Goal: Transaction & Acquisition: Purchase product/service

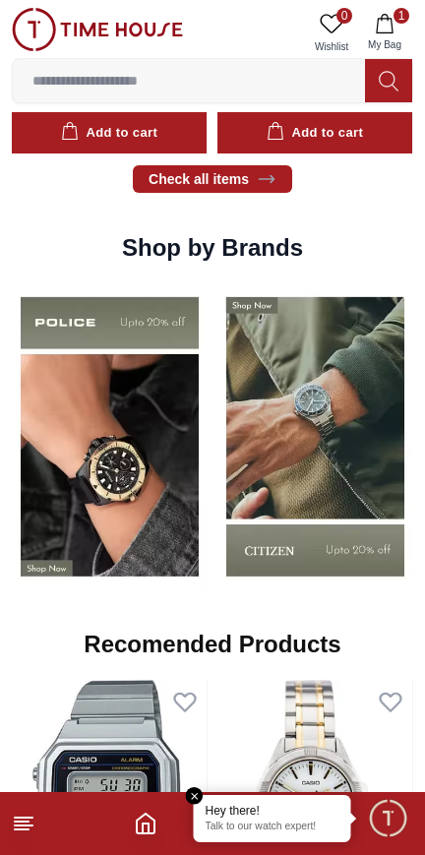
scroll to position [1722, 0]
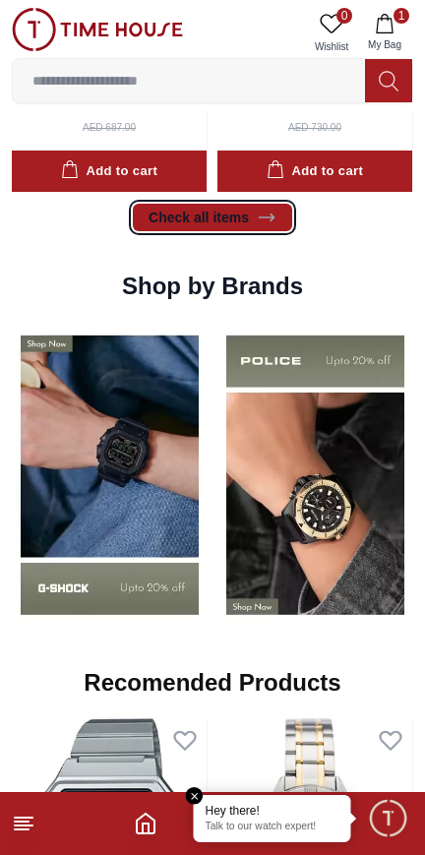
click at [176, 231] on link "Check all items" at bounding box center [212, 218] width 159 height 28
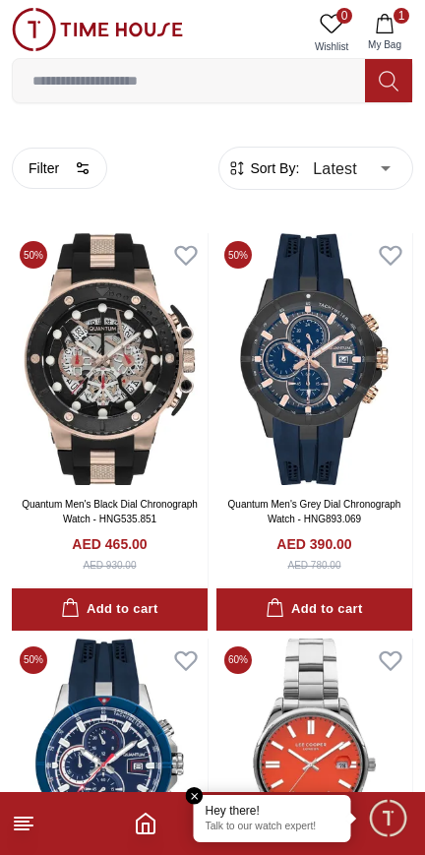
click at [164, 620] on button "Add to cart" at bounding box center [110, 609] width 196 height 42
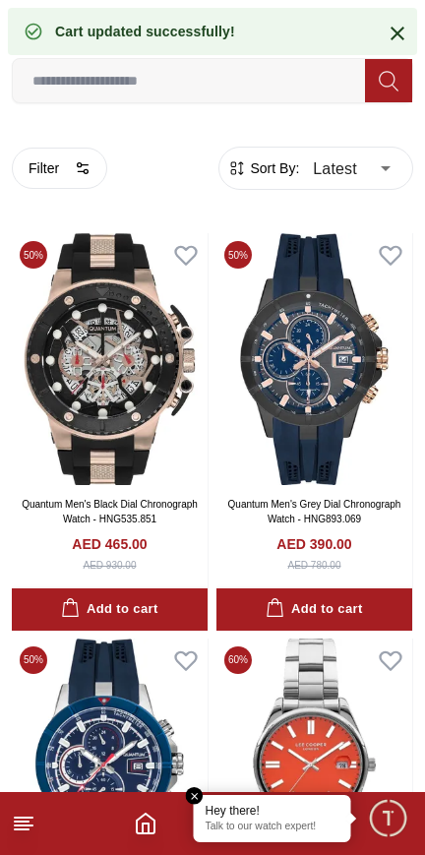
click at [260, 465] on img at bounding box center [314, 359] width 196 height 252
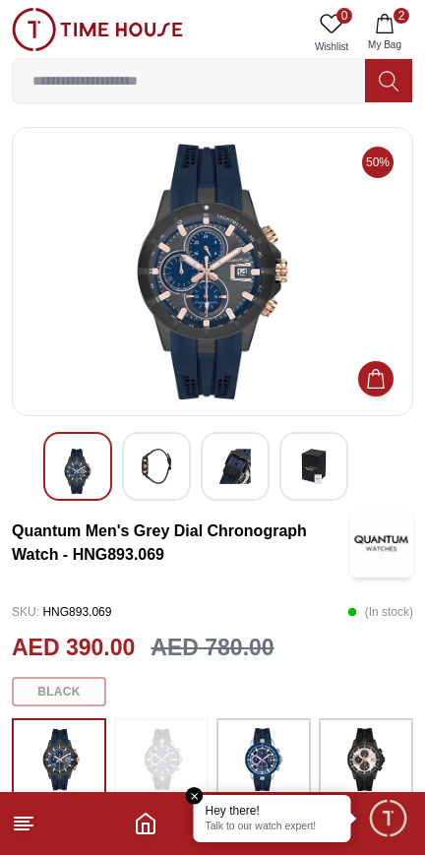
click at [116, 349] on img at bounding box center [213, 272] width 368 height 256
click at [121, 313] on img at bounding box center [213, 272] width 368 height 256
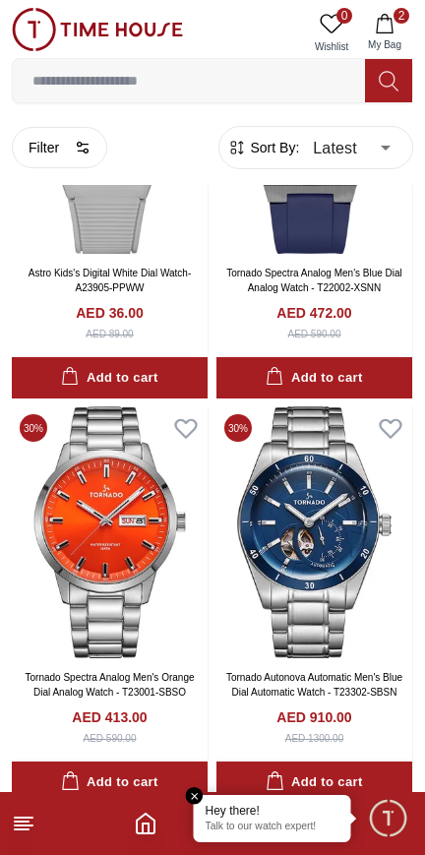
scroll to position [3317, 0]
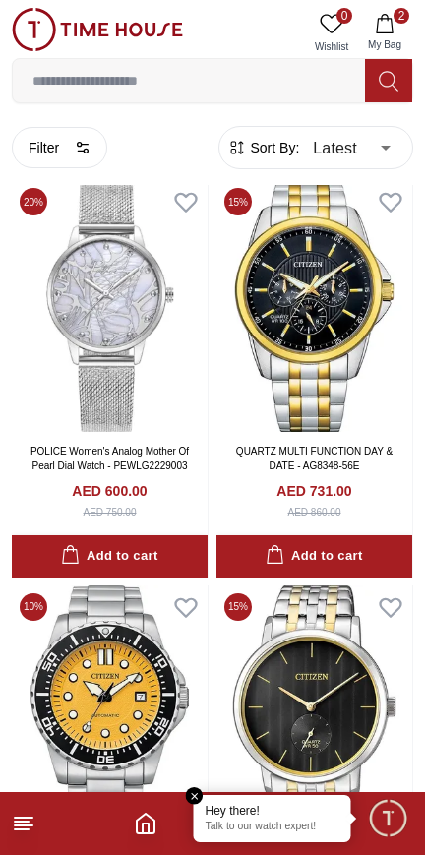
scroll to position [7346, 0]
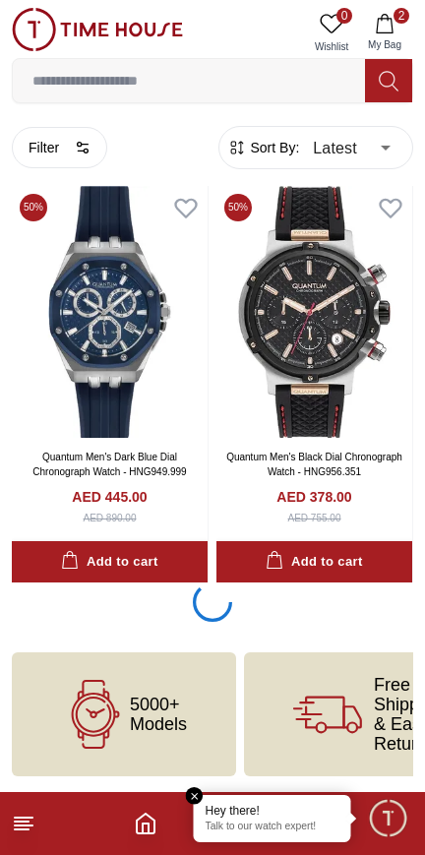
scroll to position [12143, 0]
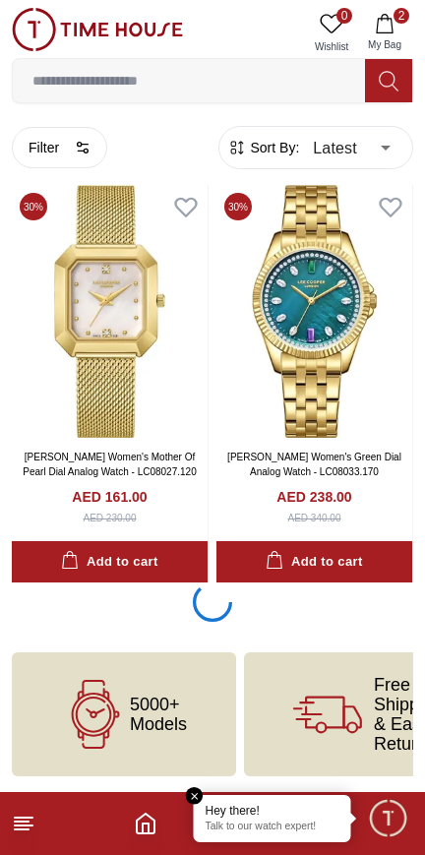
scroll to position [16252, 0]
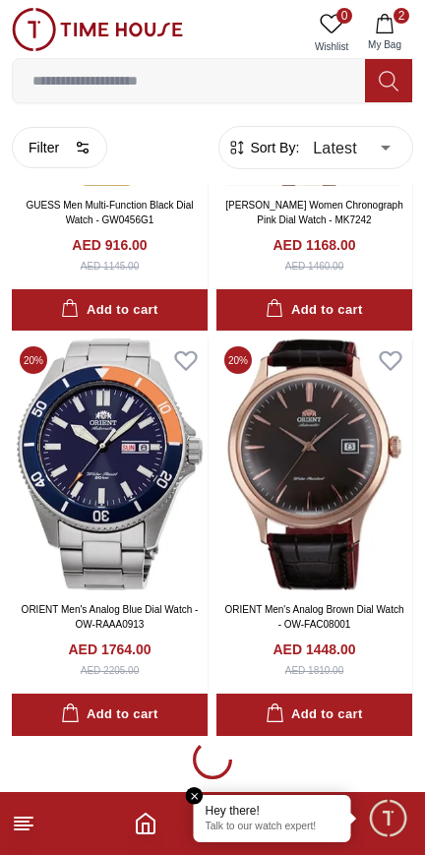
scroll to position [19794, 0]
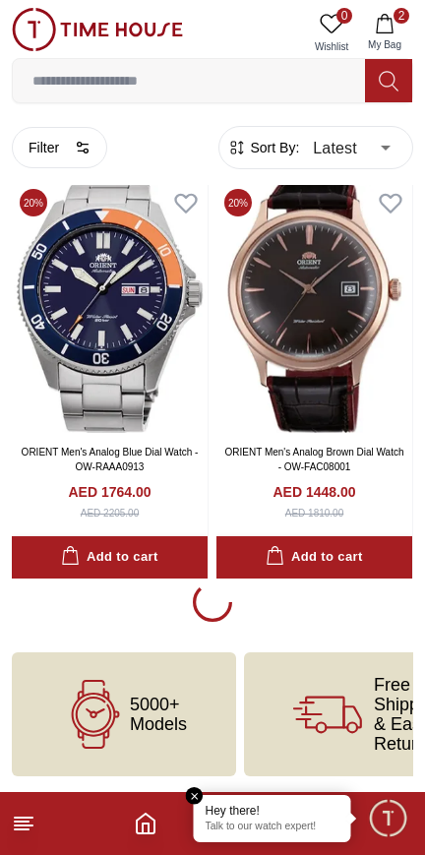
click at [127, 433] on img at bounding box center [110, 307] width 196 height 252
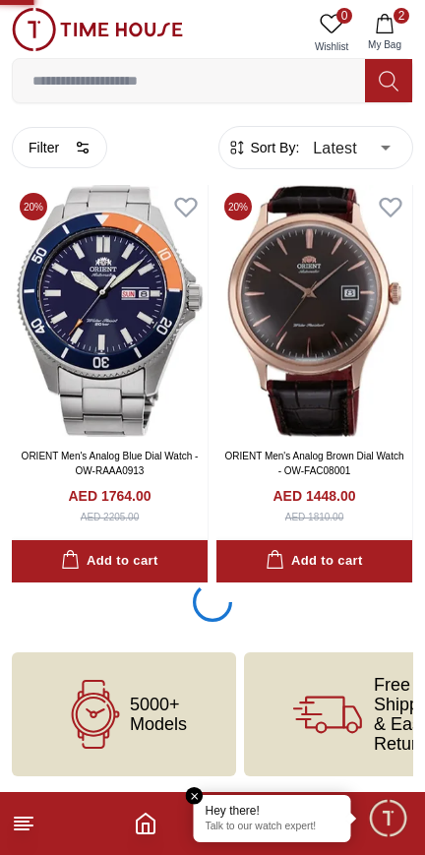
scroll to position [20526, 0]
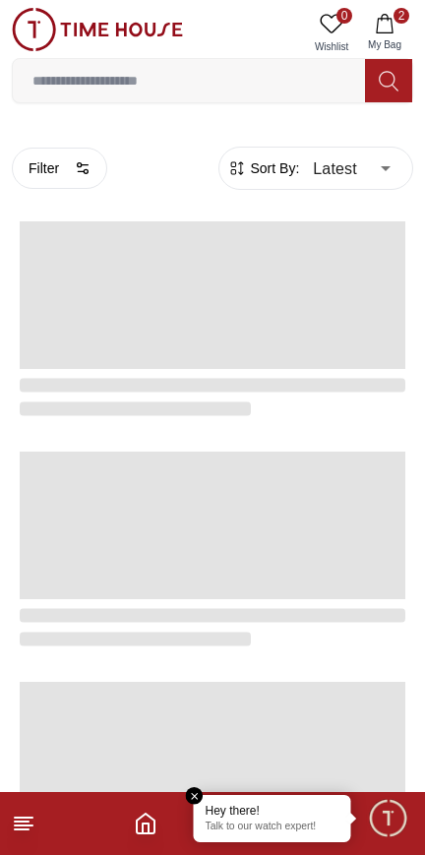
scroll to position [3384, 0]
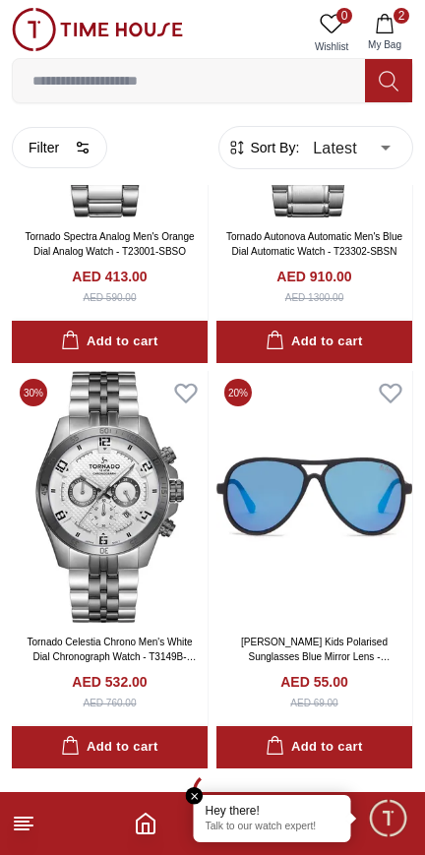
scroll to position [3829, 0]
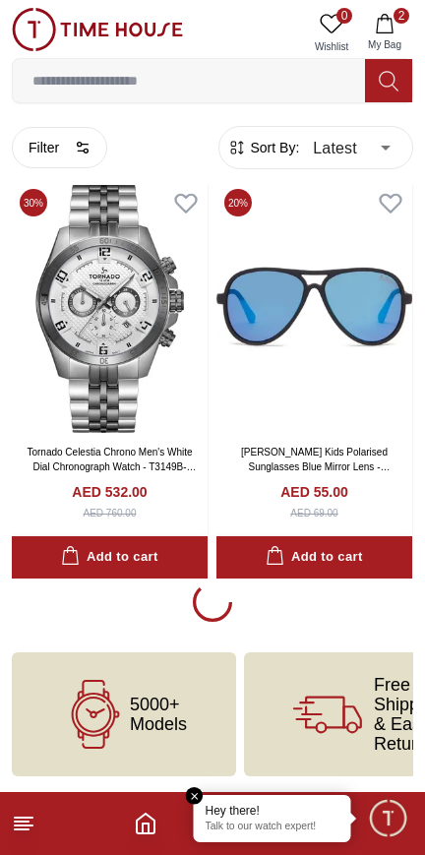
click at [94, 552] on div "Add to cart" at bounding box center [109, 557] width 96 height 23
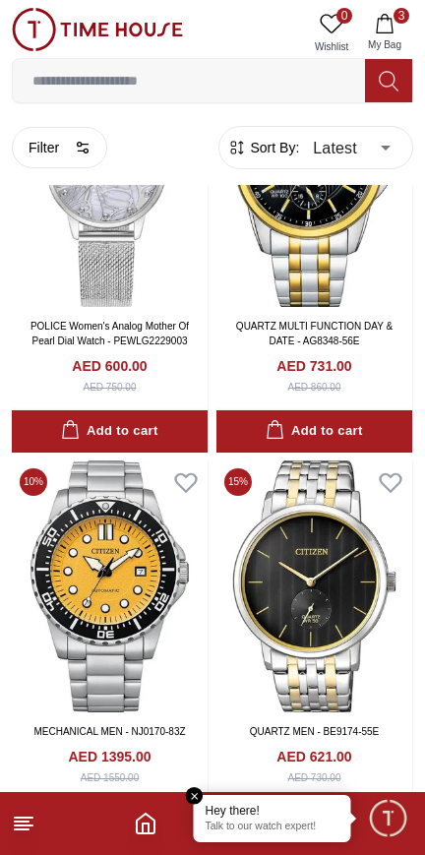
scroll to position [7616, 0]
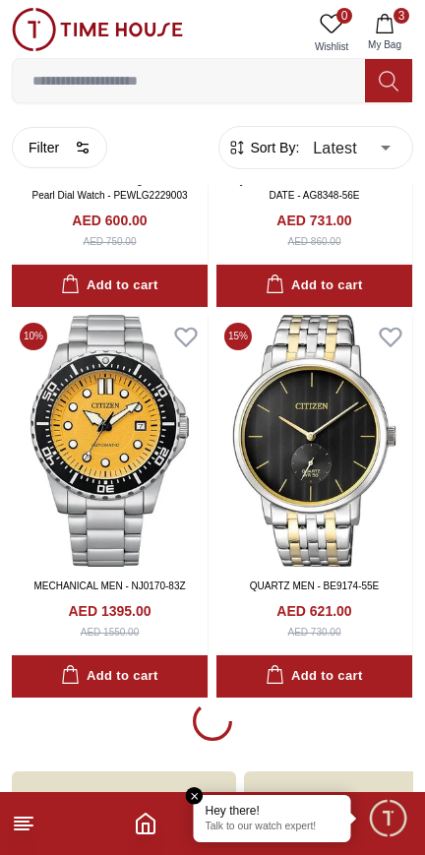
click at [111, 411] on img at bounding box center [110, 441] width 196 height 252
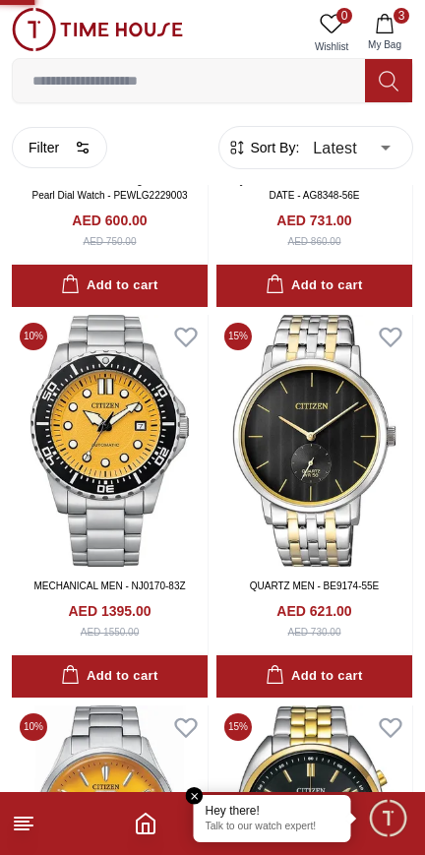
scroll to position [7995, 0]
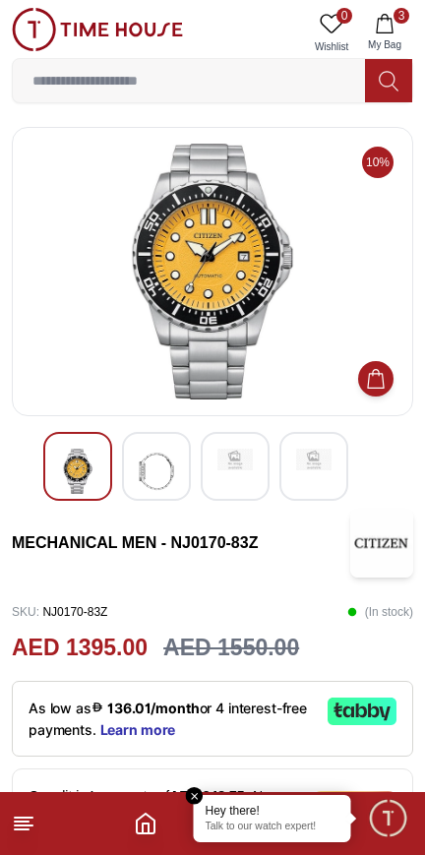
scroll to position [3384, 0]
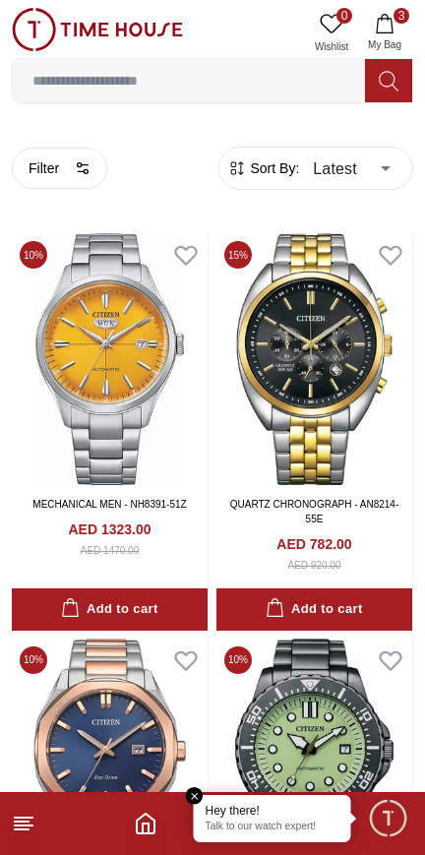
click at [22, 848] on footer "3" at bounding box center [212, 823] width 425 height 63
click at [22, 829] on line at bounding box center [22, 829] width 14 height 0
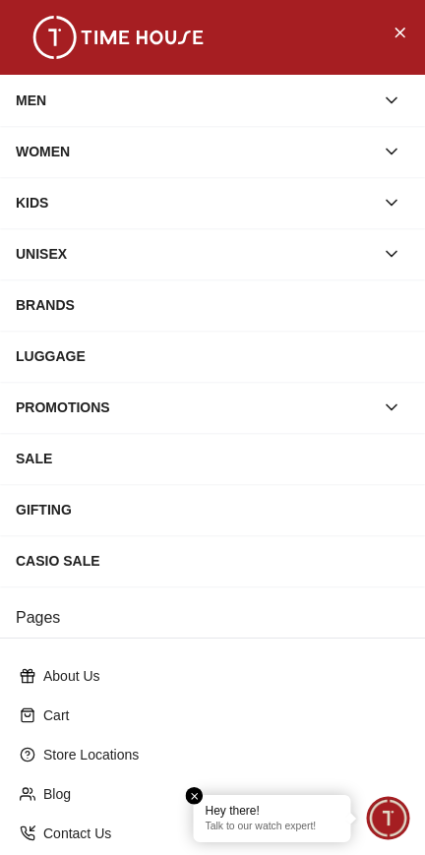
click at [56, 331] on div "BRANDS" at bounding box center [212, 304] width 425 height 51
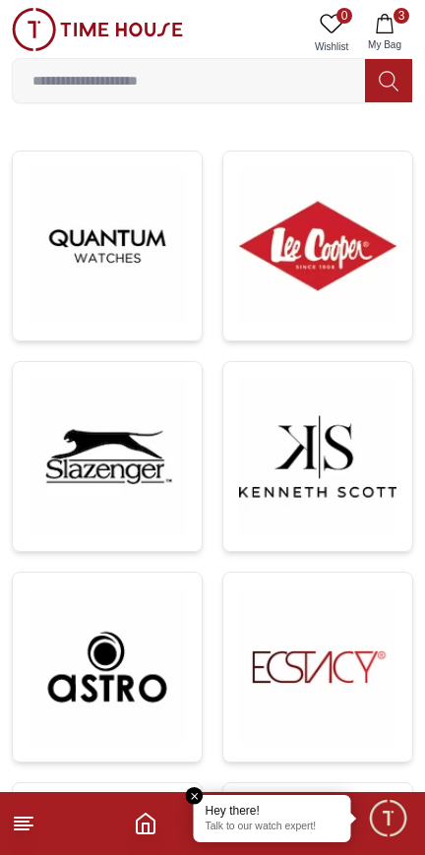
scroll to position [362, 0]
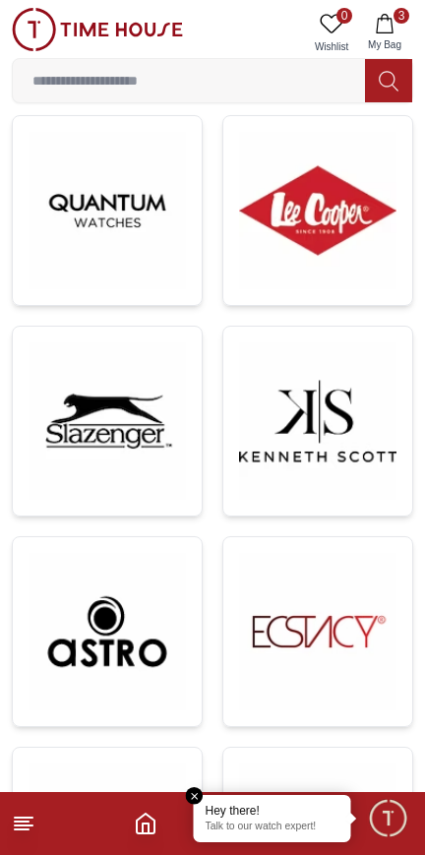
click at [266, 645] on img at bounding box center [317, 631] width 157 height 157
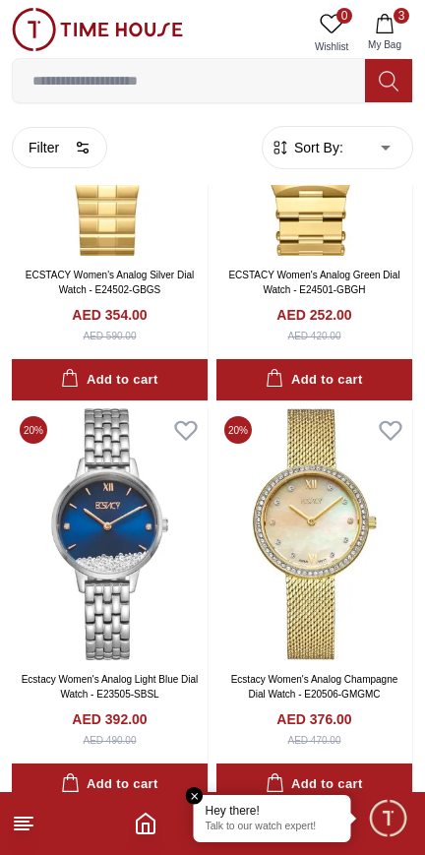
scroll to position [3530, 0]
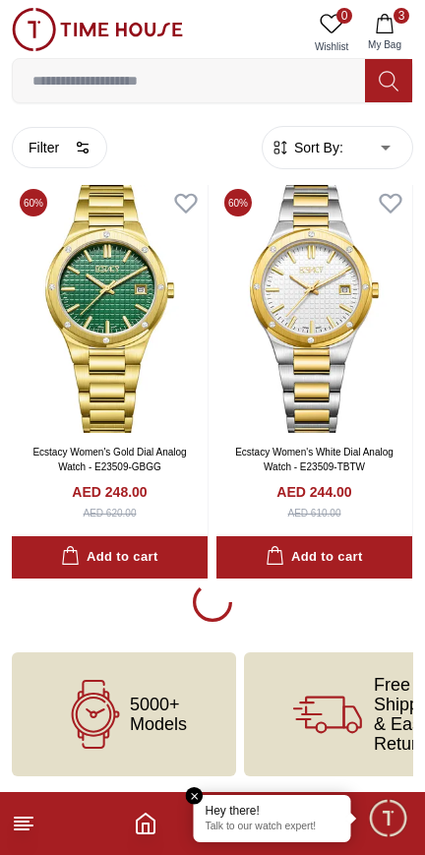
scroll to position [4384, 0]
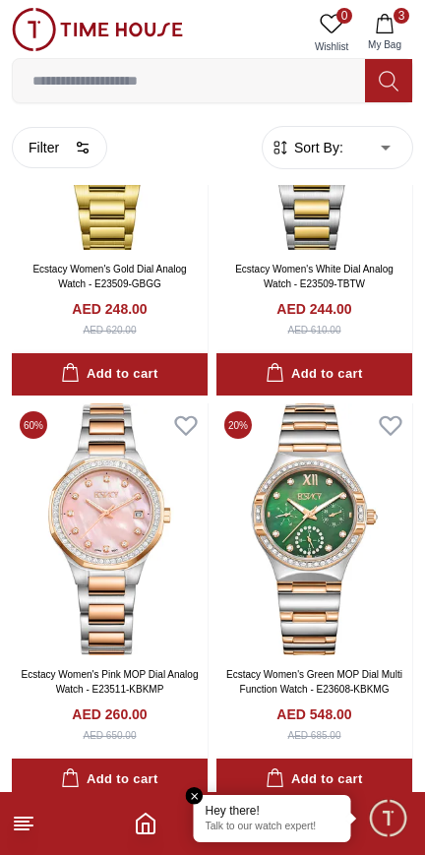
scroll to position [4369, 0]
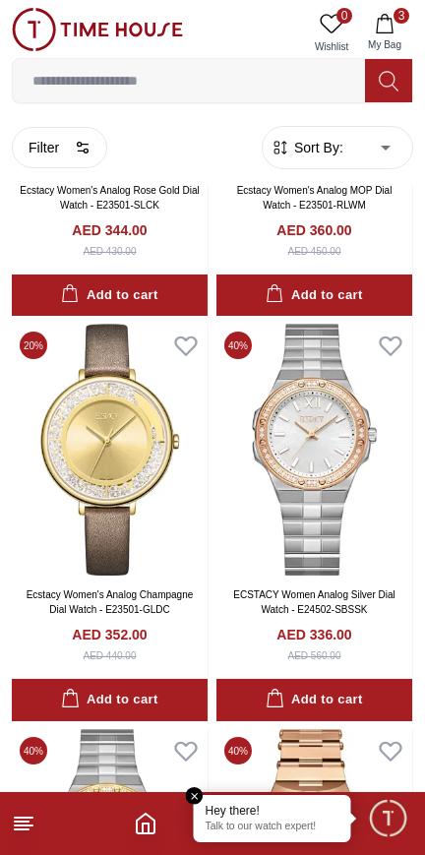
scroll to position [2009, 0]
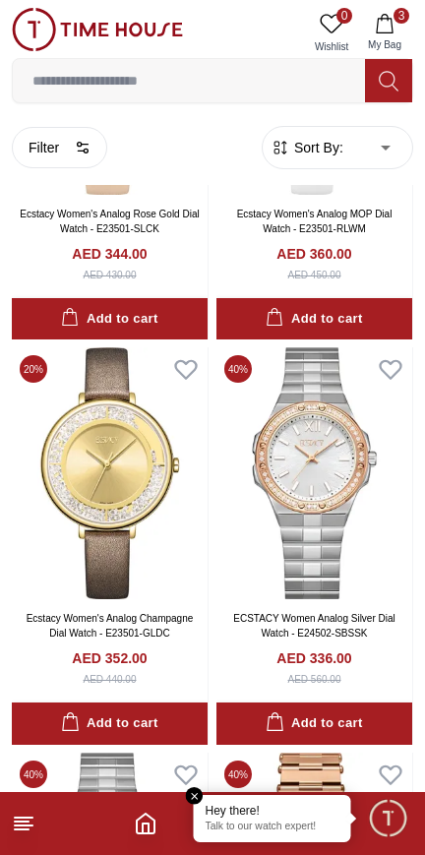
click at [22, 829] on line at bounding box center [22, 829] width 14 height 0
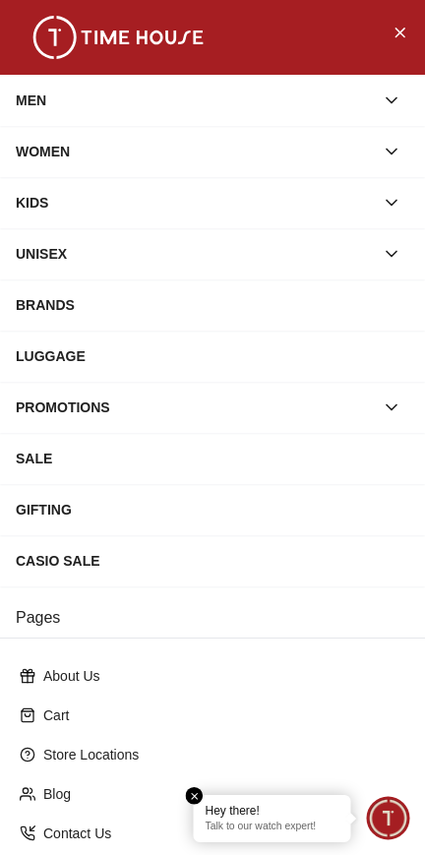
click at [46, 323] on div "BRANDS" at bounding box center [213, 304] width 394 height 35
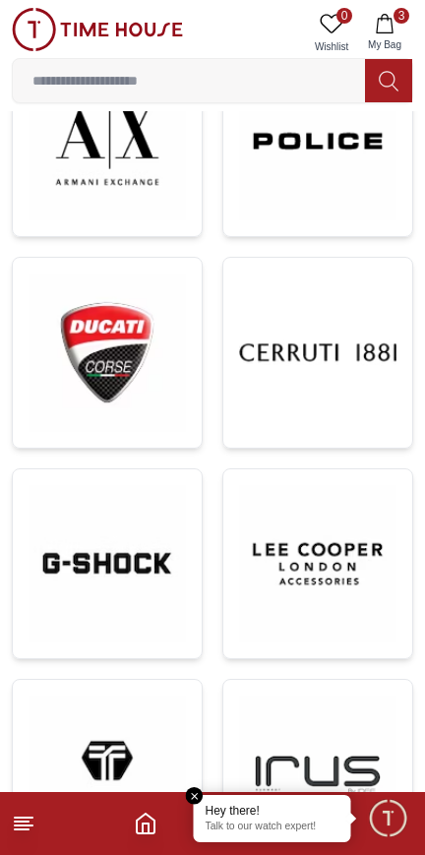
scroll to position [1700, 0]
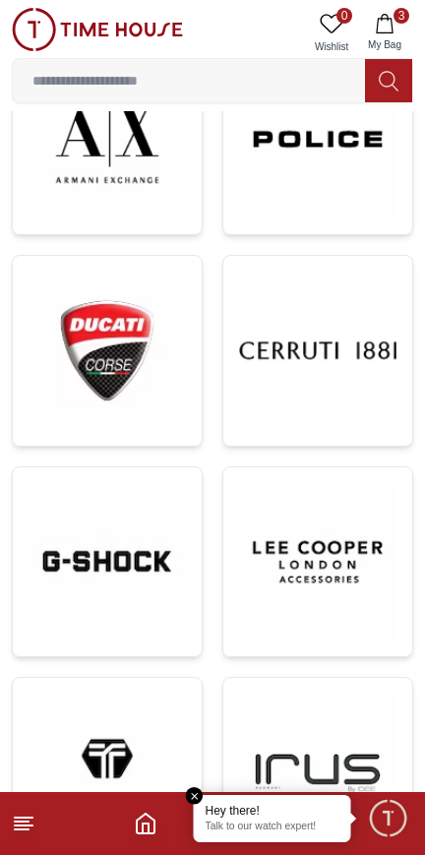
click at [295, 380] on img at bounding box center [317, 350] width 157 height 157
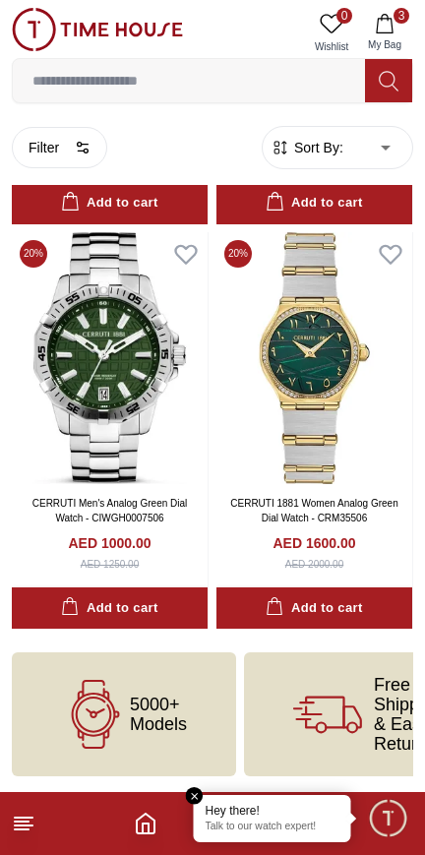
scroll to position [1413, 0]
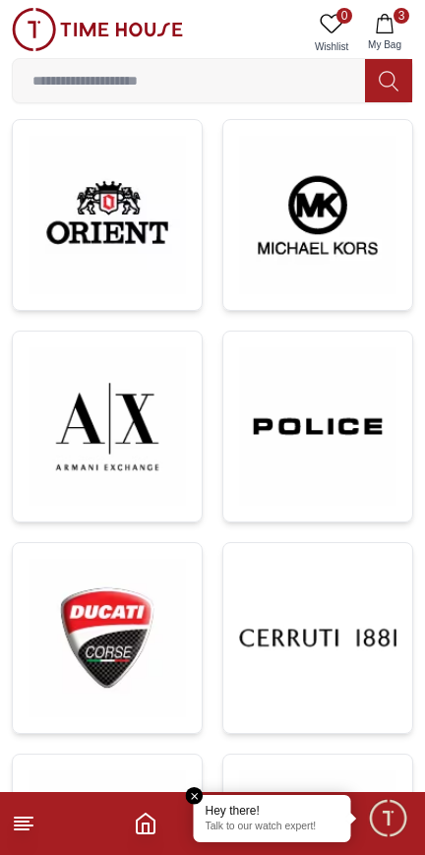
scroll to position [1700, 0]
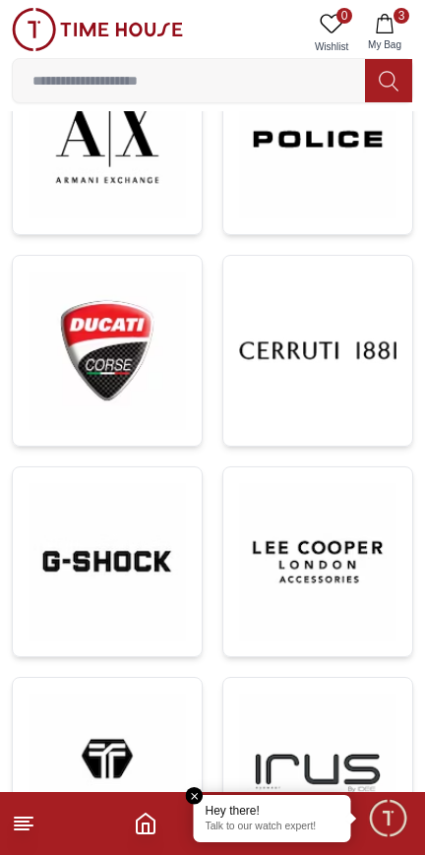
click at [84, 358] on img at bounding box center [107, 351] width 157 height 158
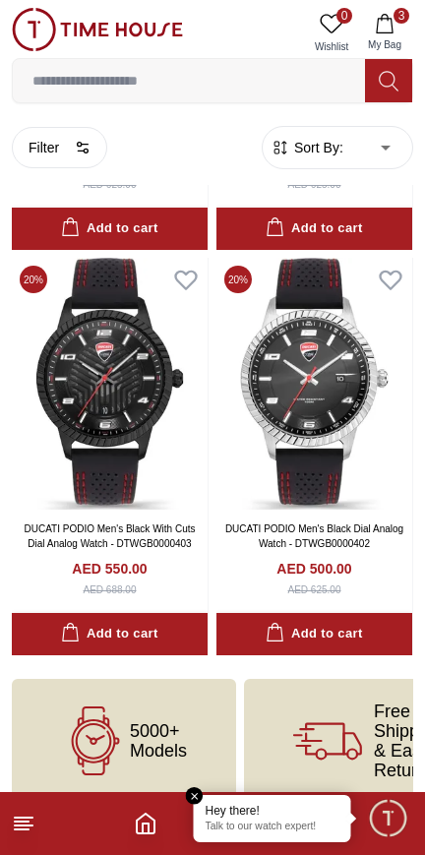
scroll to position [2225, 0]
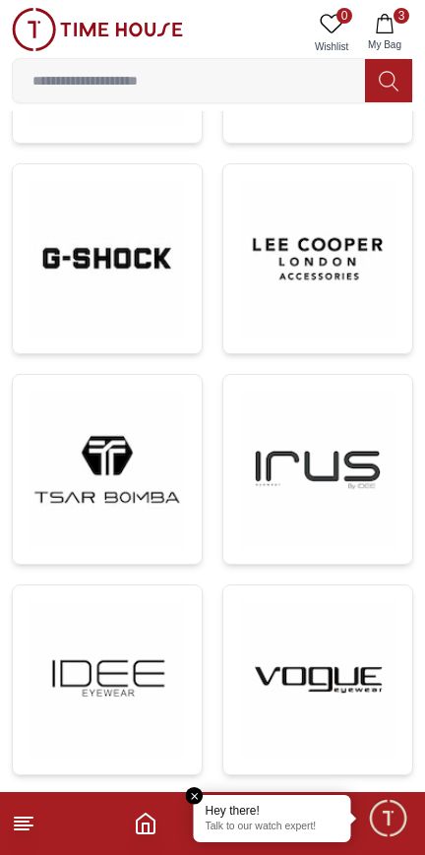
scroll to position [2003, 0]
click at [84, 502] on img at bounding box center [107, 469] width 157 height 157
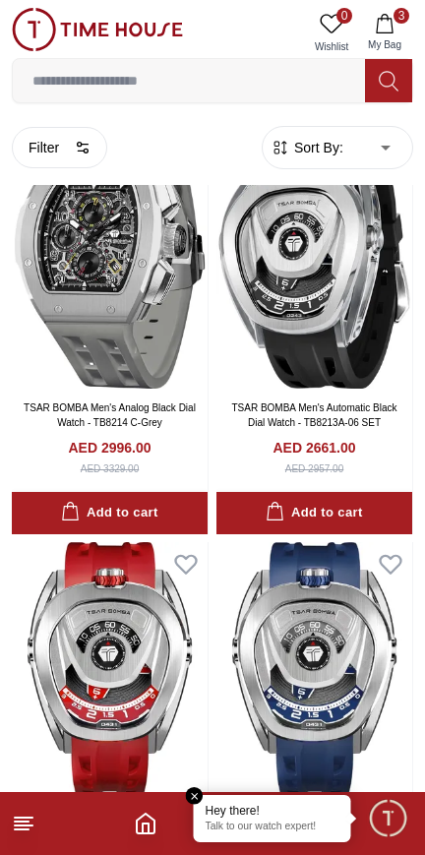
scroll to position [460, 0]
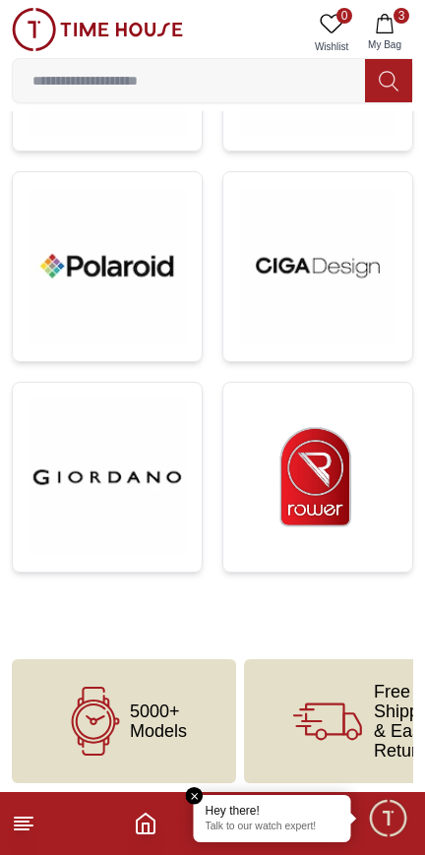
scroll to position [2640, 0]
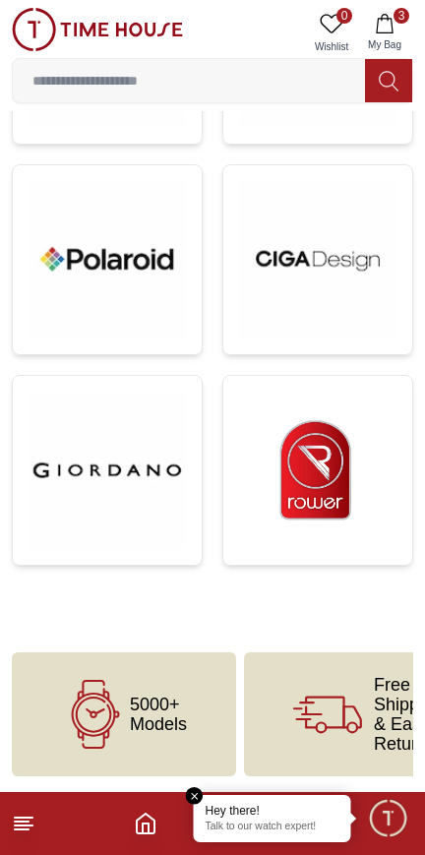
click at [106, 493] on img at bounding box center [107, 470] width 157 height 157
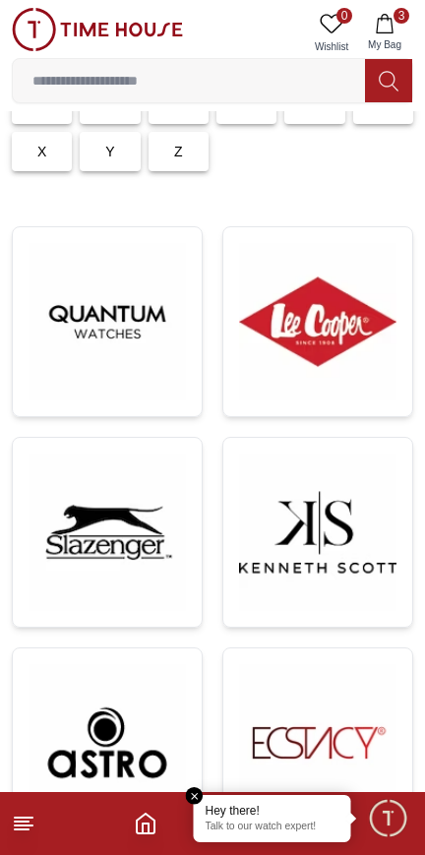
scroll to position [253, 0]
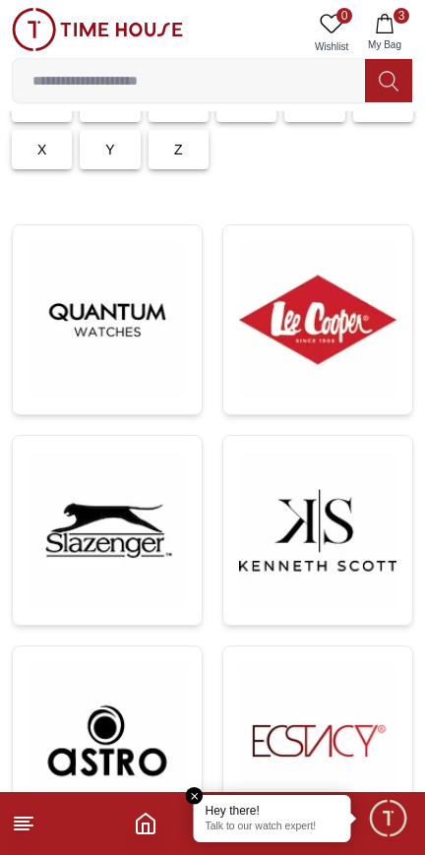
click at [290, 546] on img at bounding box center [317, 530] width 157 height 157
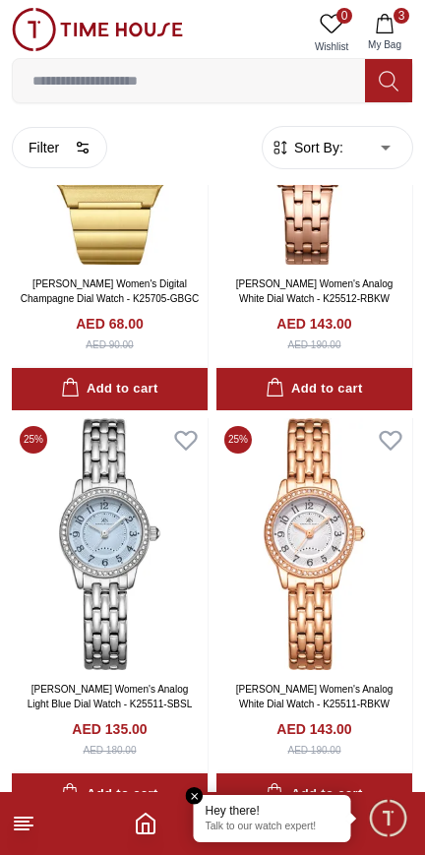
scroll to position [1141, 0]
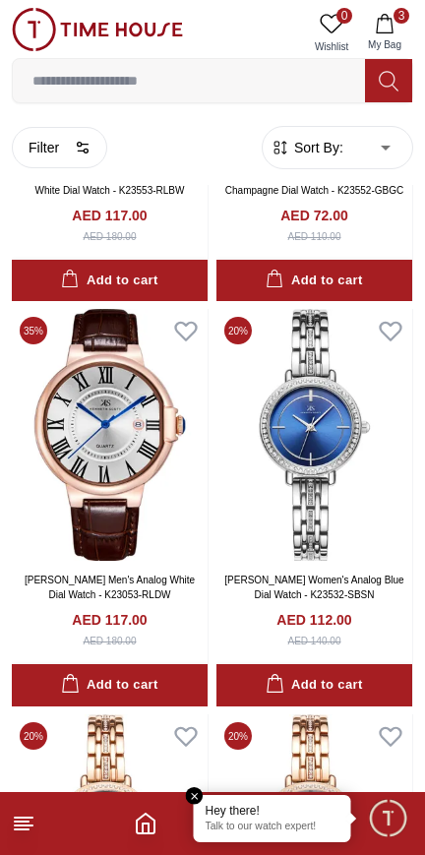
scroll to position [7720, 0]
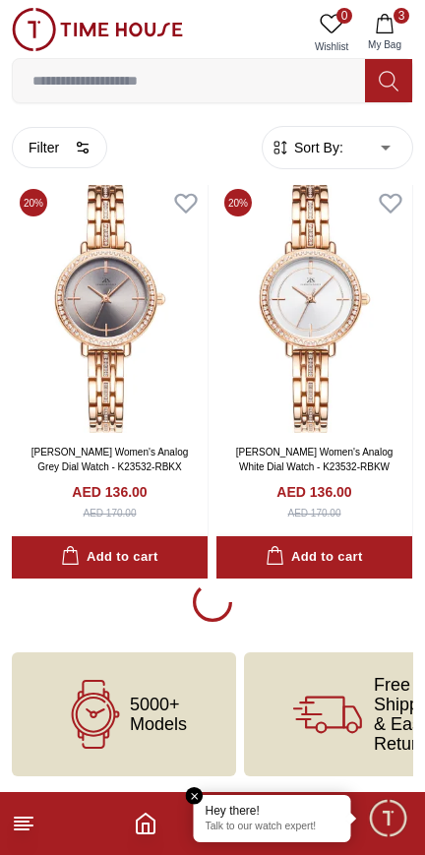
scroll to position [8474, 0]
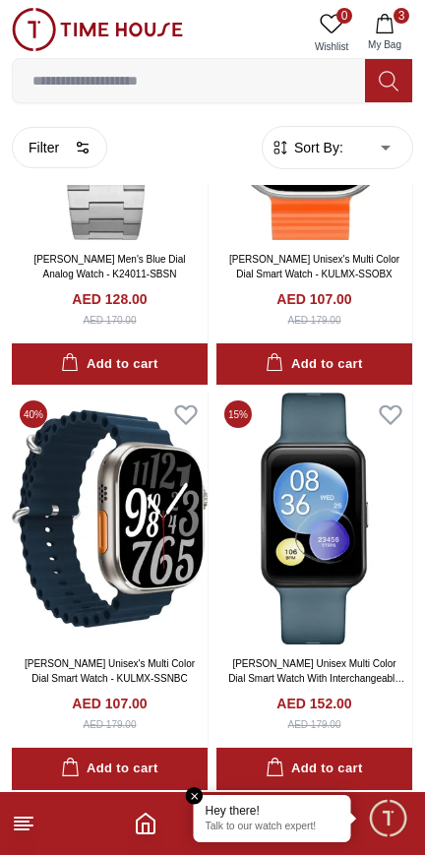
scroll to position [16010, 0]
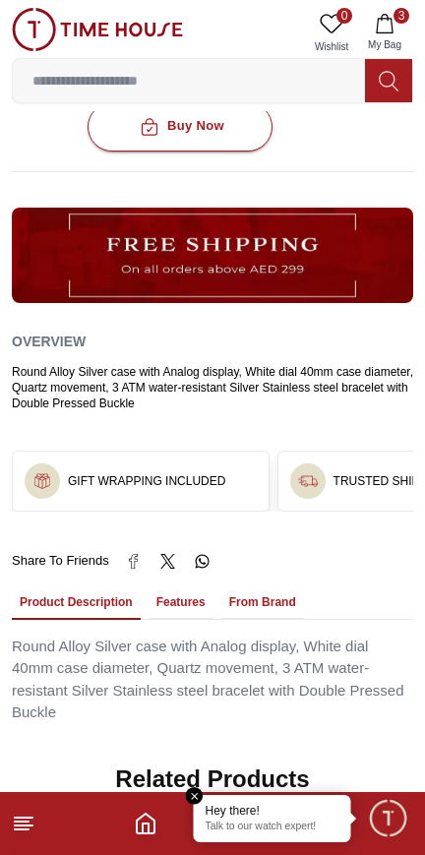
scroll to position [852, 0]
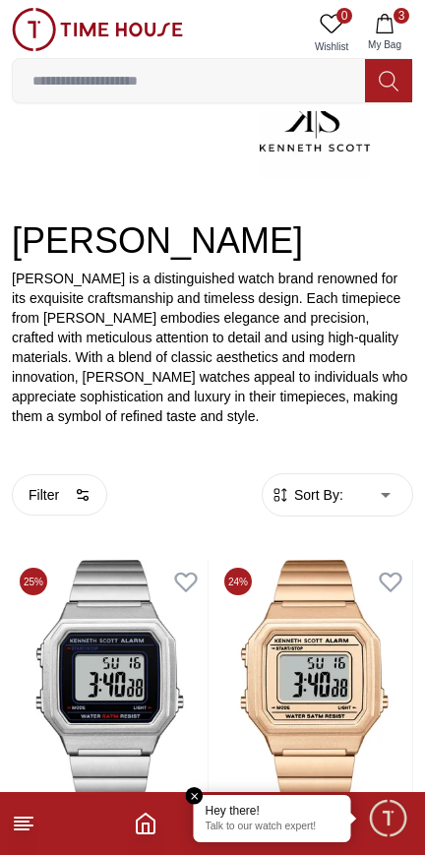
scroll to position [176, 0]
click at [80, 516] on button "Filter" at bounding box center [59, 494] width 95 height 41
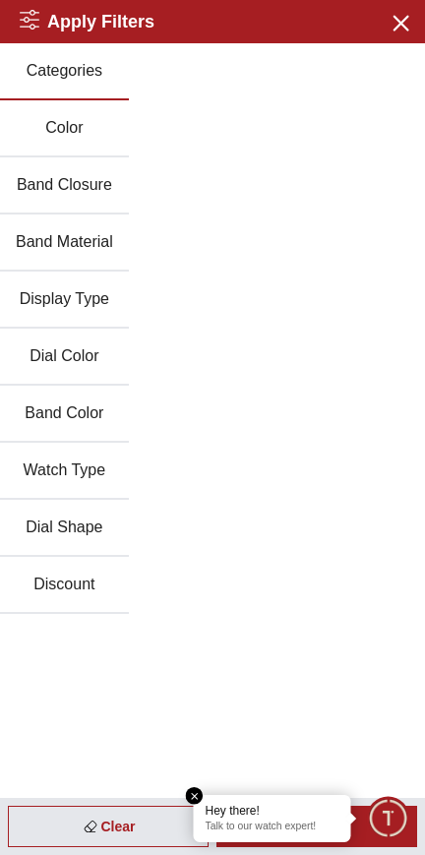
scroll to position [8474, 0]
click at [88, 826] on icon at bounding box center [90, 827] width 5 height 5
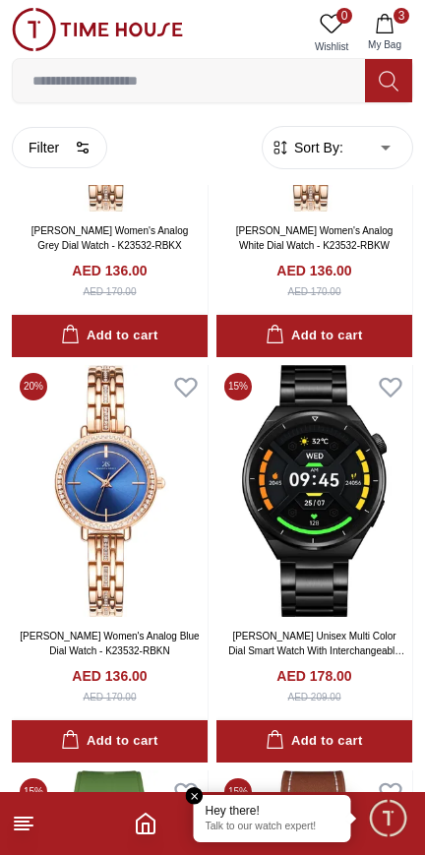
scroll to position [8666, 0]
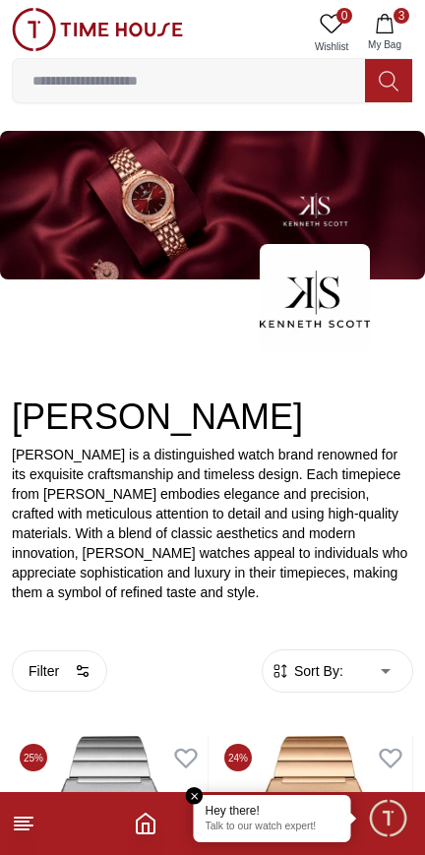
click at [329, 681] on span "Sort By:" at bounding box center [316, 671] width 53 height 20
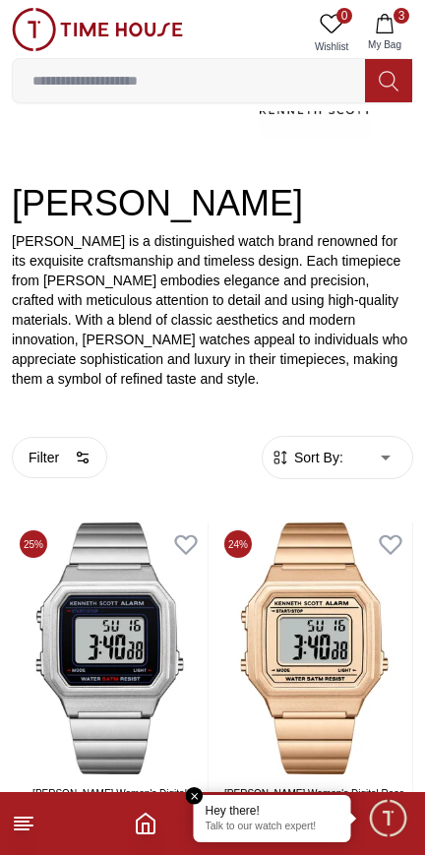
scroll to position [218, 0]
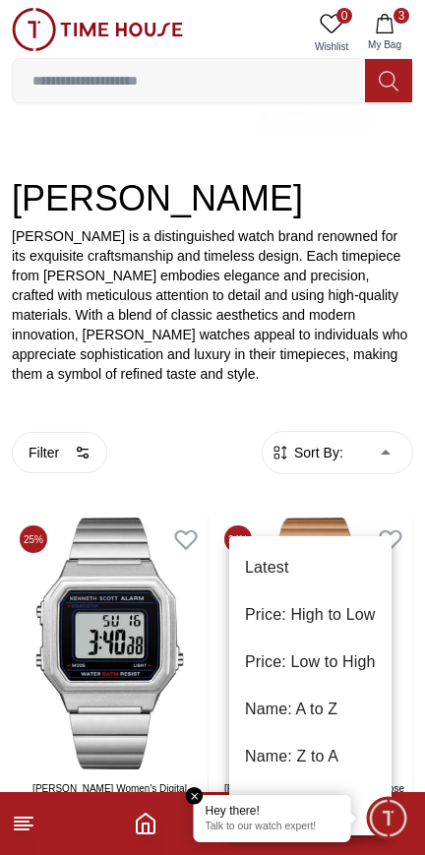
click at [117, 454] on div at bounding box center [212, 427] width 425 height 855
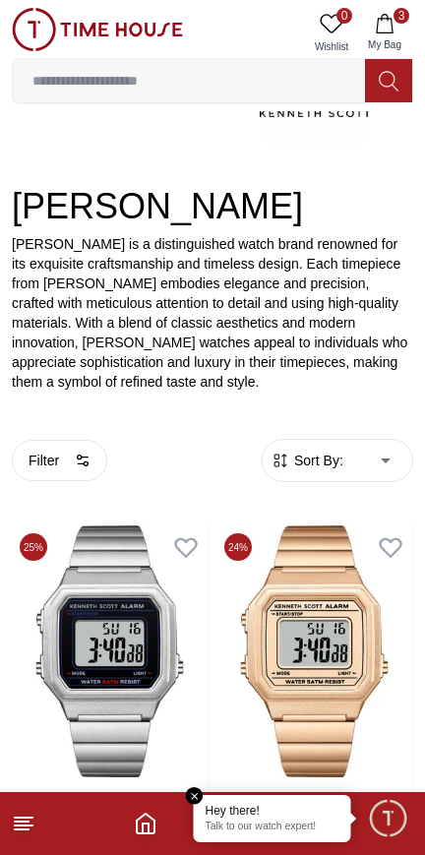
scroll to position [209, 0]
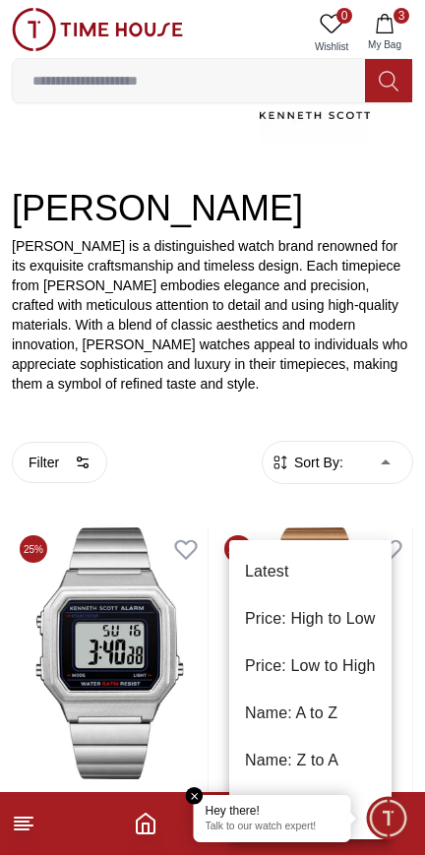
click at [303, 601] on li "Price: High to Low" at bounding box center [310, 618] width 162 height 47
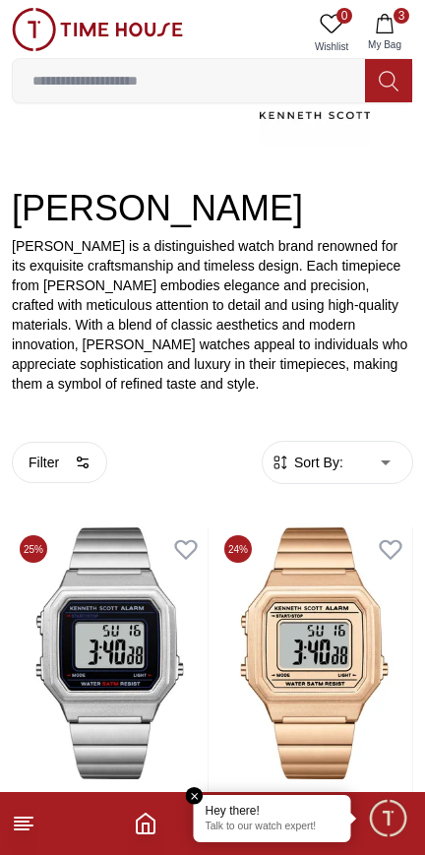
type input "*"
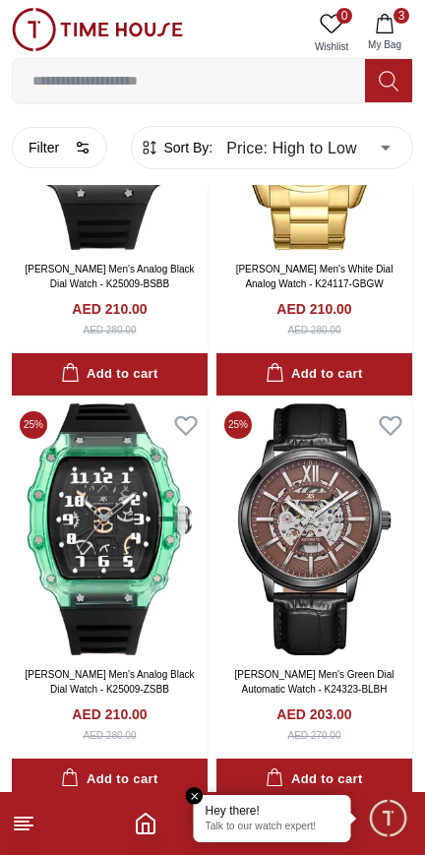
scroll to position [3152, 0]
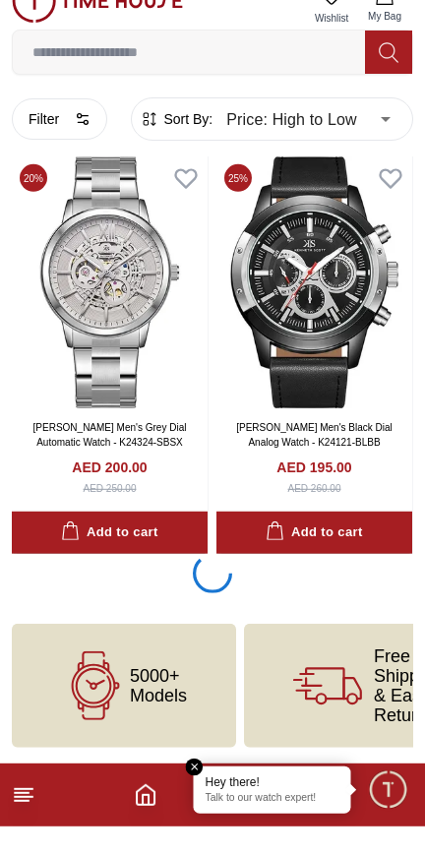
click at [104, 582] on button "Add to cart" at bounding box center [110, 561] width 196 height 42
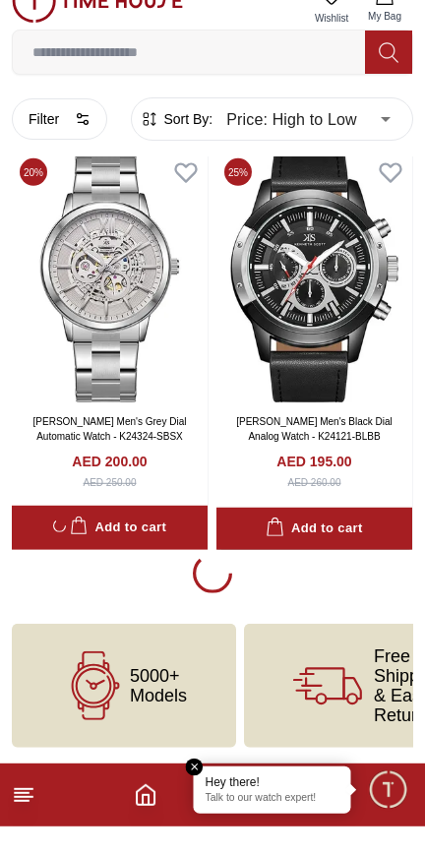
scroll to position [4446, 0]
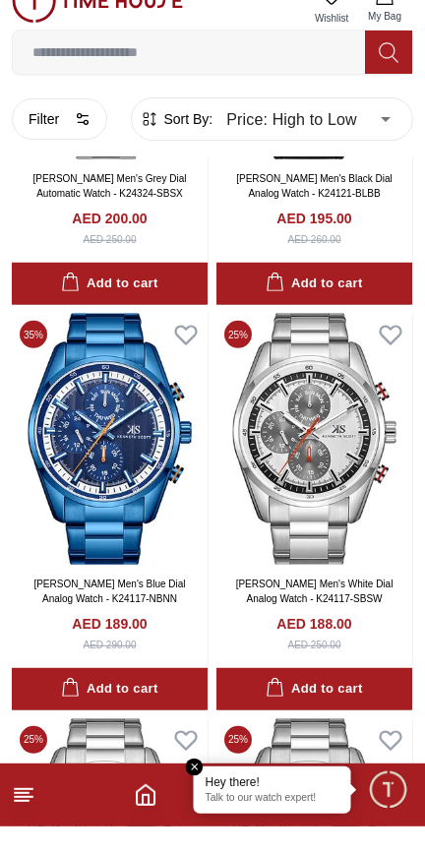
click at [88, 188] on img at bounding box center [110, 62] width 196 height 252
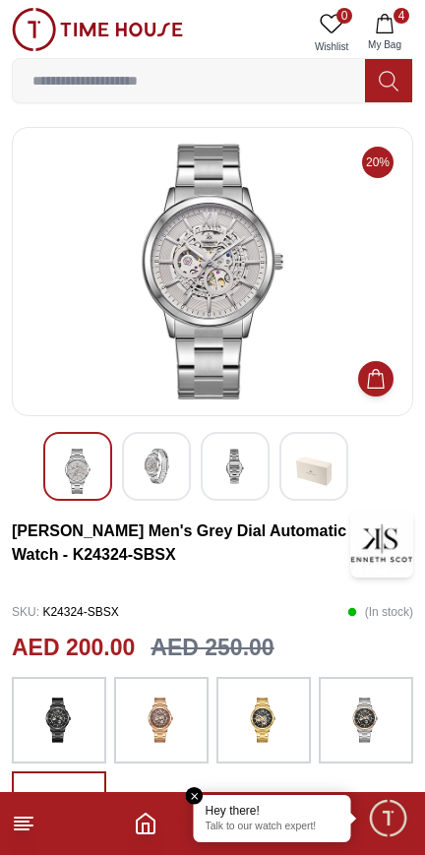
scroll to position [3909, 0]
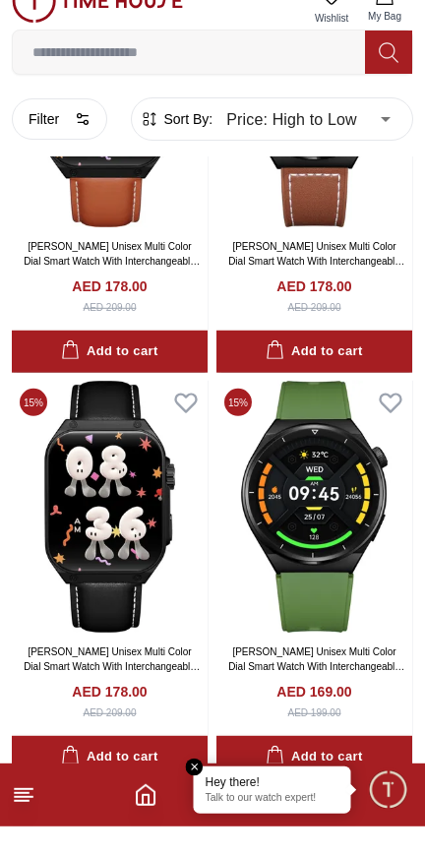
scroll to position [4446, 0]
